Goal: Task Accomplishment & Management: Use online tool/utility

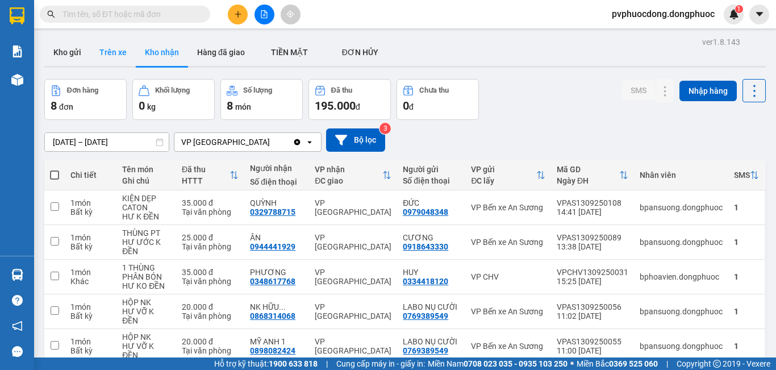
click at [111, 53] on button "Trên xe" at bounding box center [112, 52] width 45 height 27
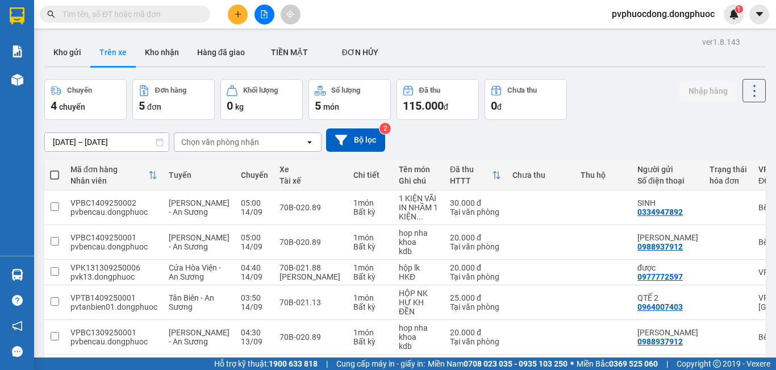
click at [206, 145] on div "Chọn văn phòng nhận" at bounding box center [220, 141] width 78 height 11
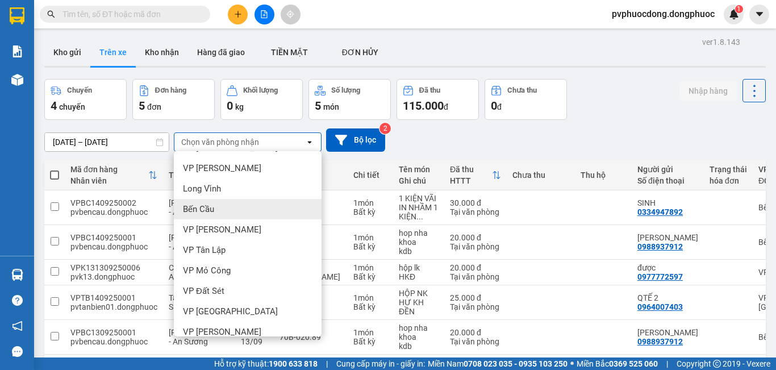
scroll to position [227, 0]
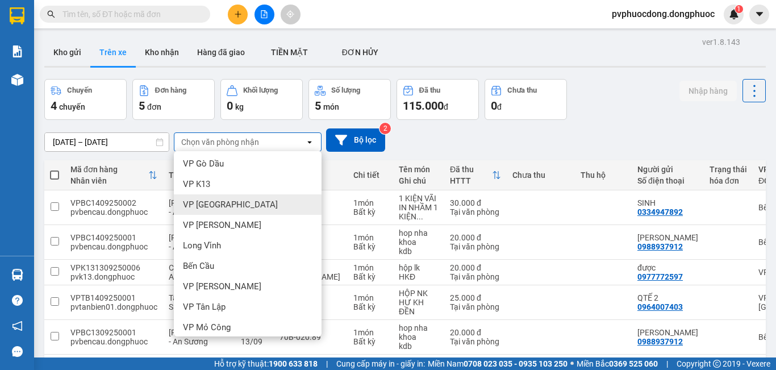
click at [211, 205] on span "VP [GEOGRAPHIC_DATA]" at bounding box center [230, 204] width 95 height 11
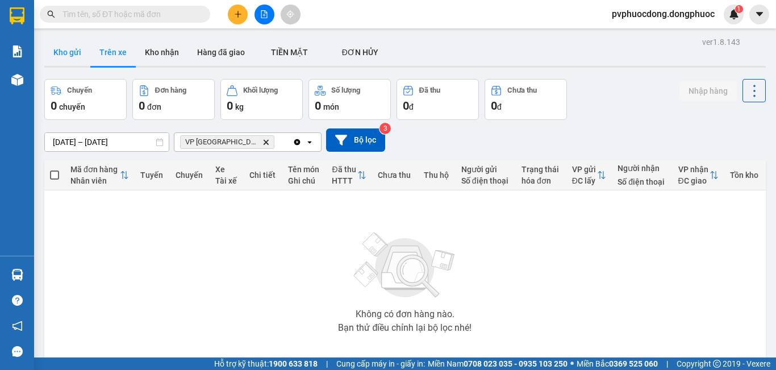
click at [85, 55] on button "Kho gửi" at bounding box center [67, 52] width 46 height 27
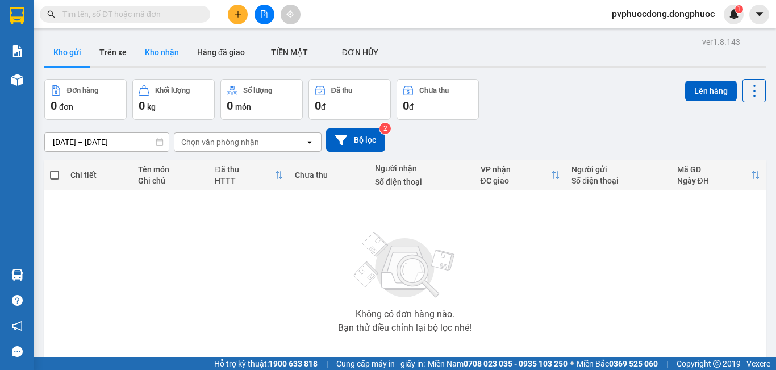
click at [150, 61] on button "Kho nhận" at bounding box center [162, 52] width 52 height 27
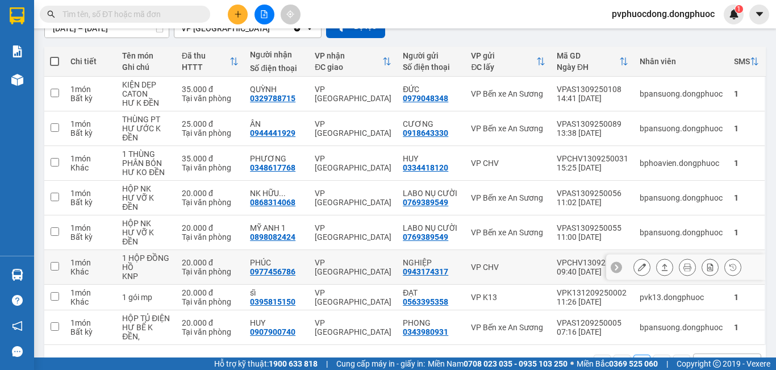
scroll to position [157, 0]
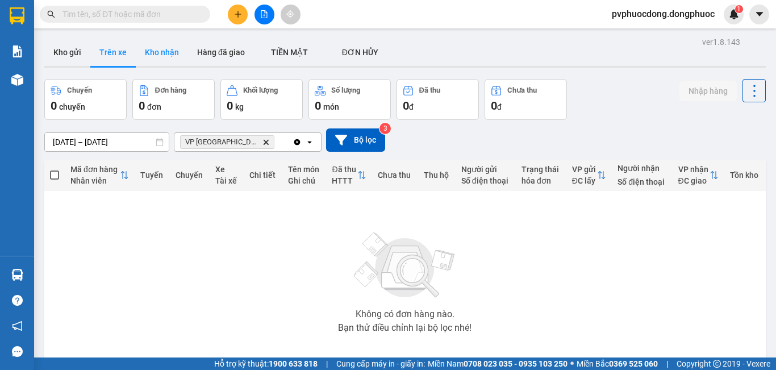
click at [172, 57] on button "Kho nhận" at bounding box center [162, 52] width 52 height 27
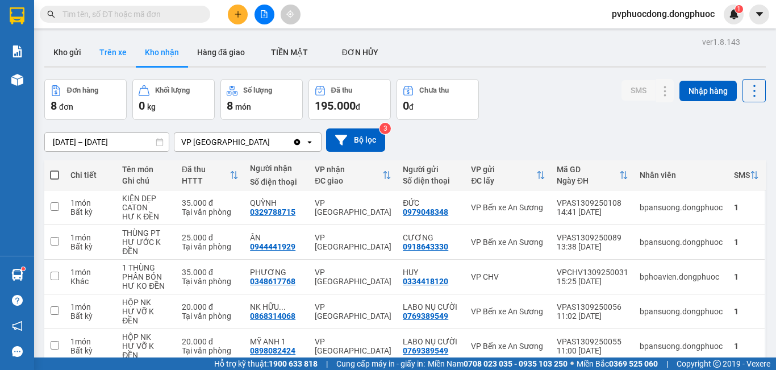
click at [123, 53] on button "Trên xe" at bounding box center [112, 52] width 45 height 27
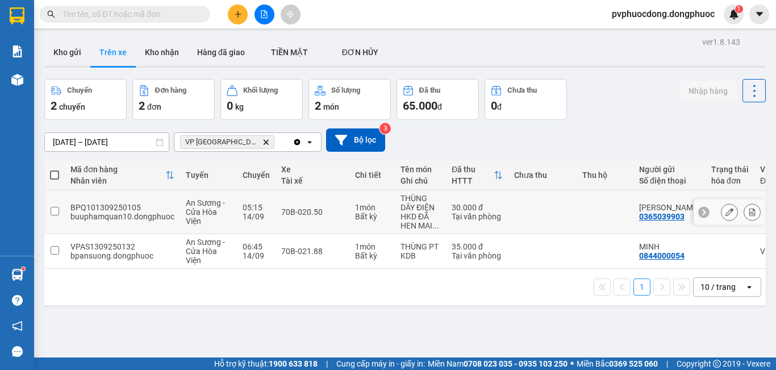
click at [419, 212] on div "HKD ĐÃ HEN MAI ..." at bounding box center [420, 221] width 40 height 18
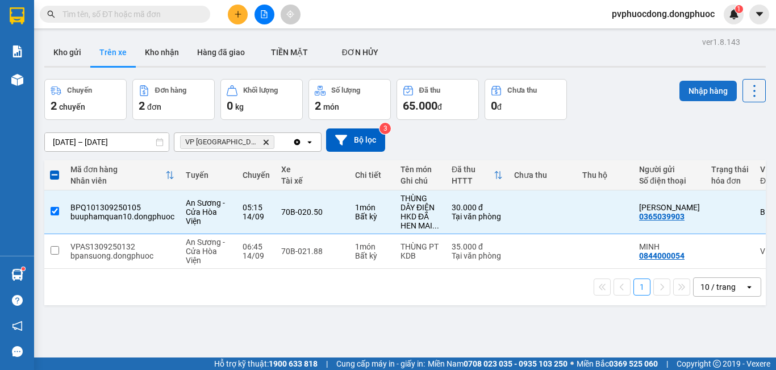
click at [683, 101] on button "Nhập hàng" at bounding box center [707, 91] width 57 height 20
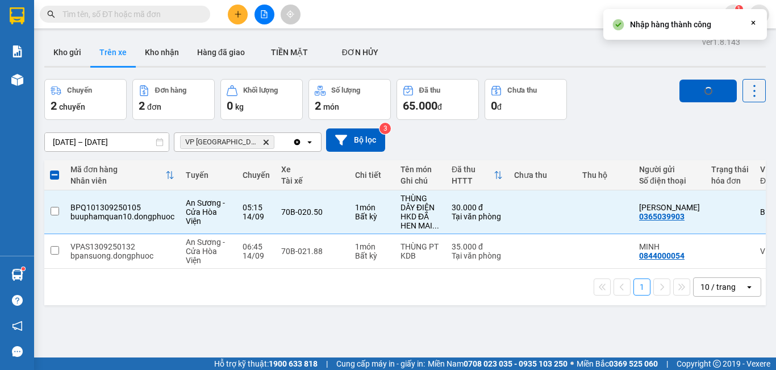
checkbox input "false"
